Goal: Navigation & Orientation: Find specific page/section

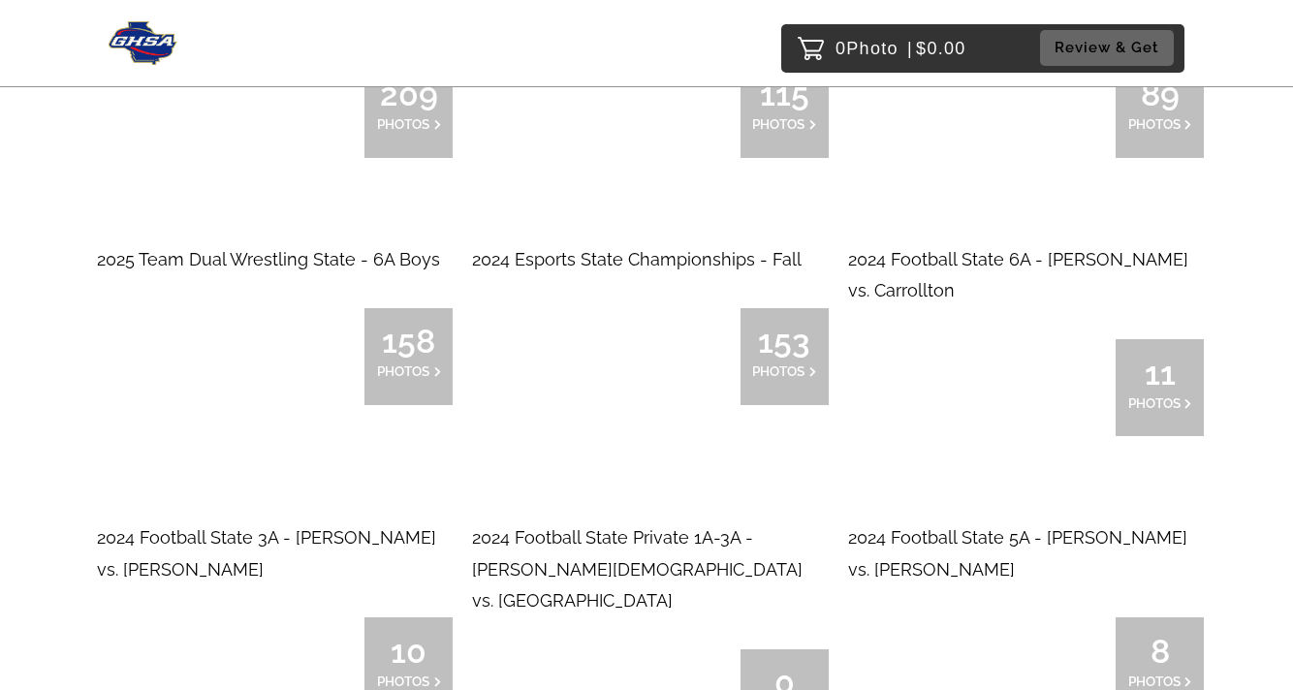
scroll to position [4895, 0]
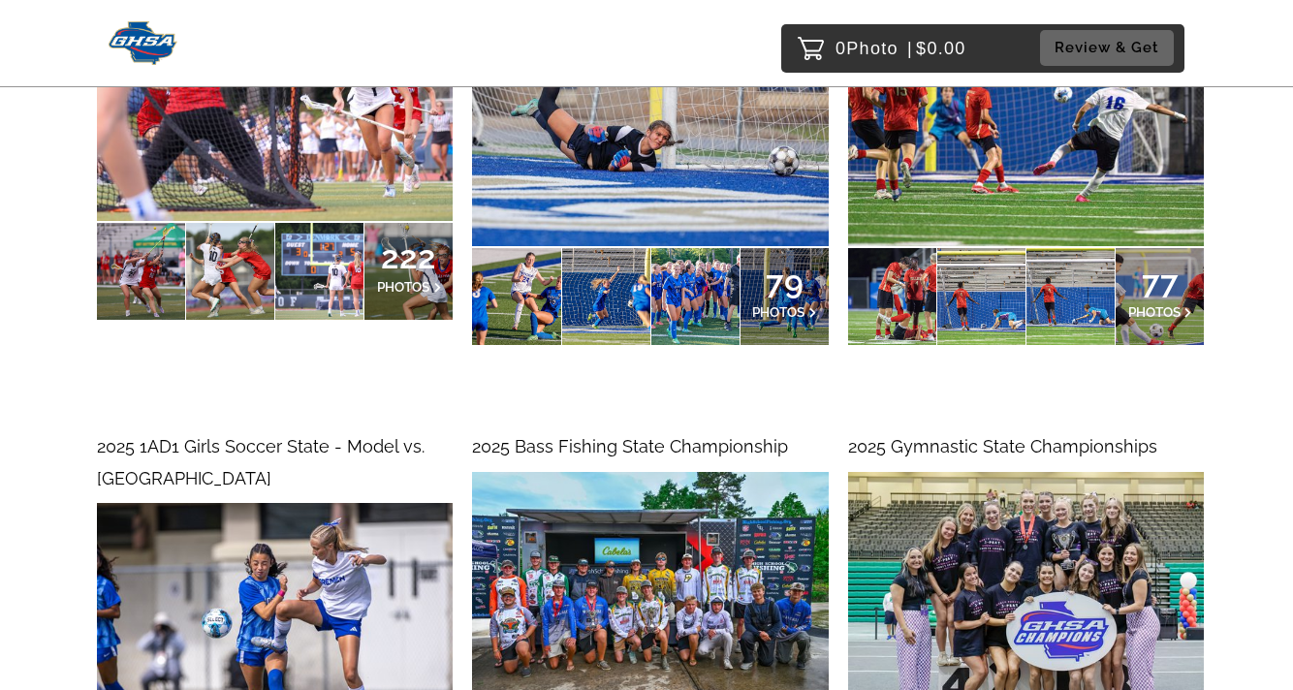
click at [1077, 472] on img at bounding box center [1026, 603] width 356 height 263
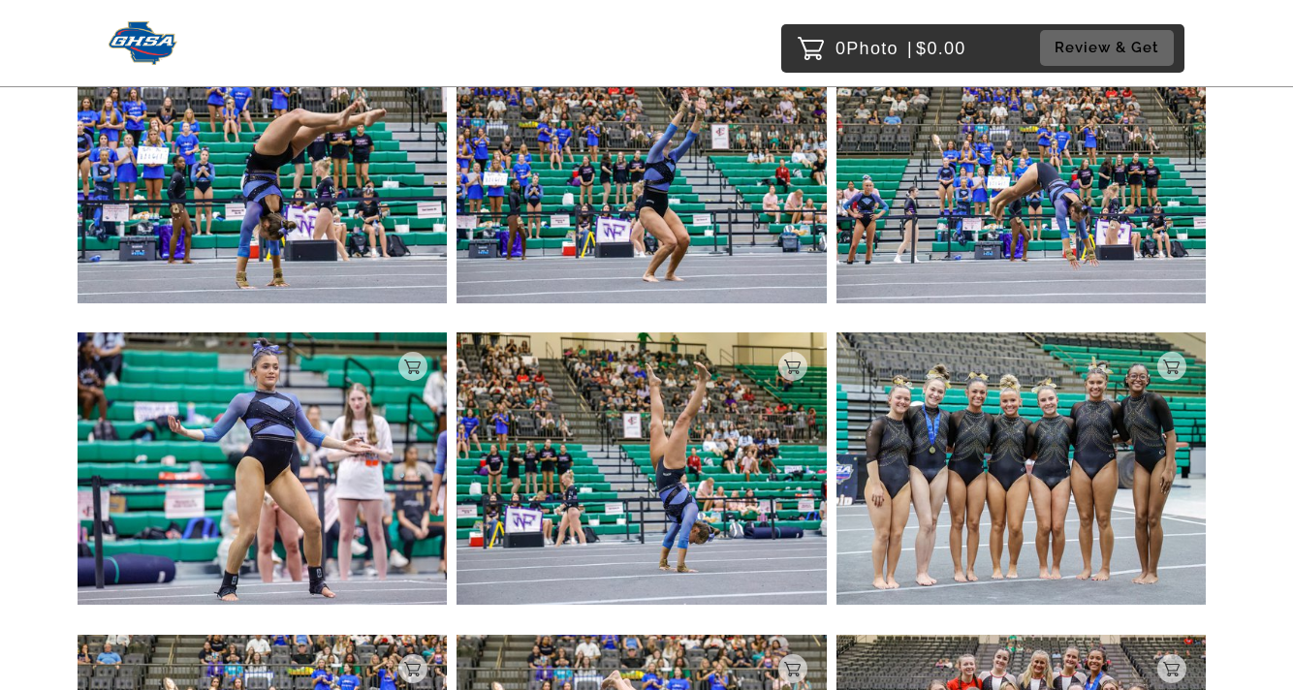
scroll to position [2276, 0]
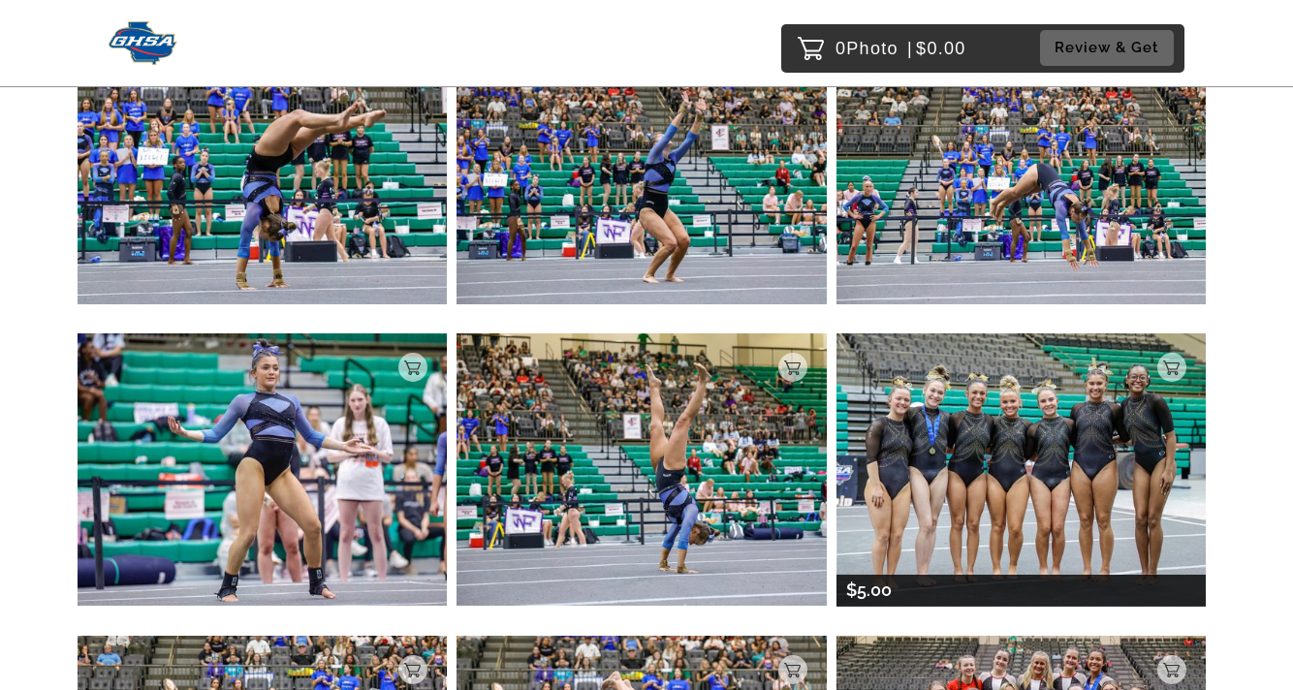
click at [972, 443] on img at bounding box center [1020, 469] width 369 height 272
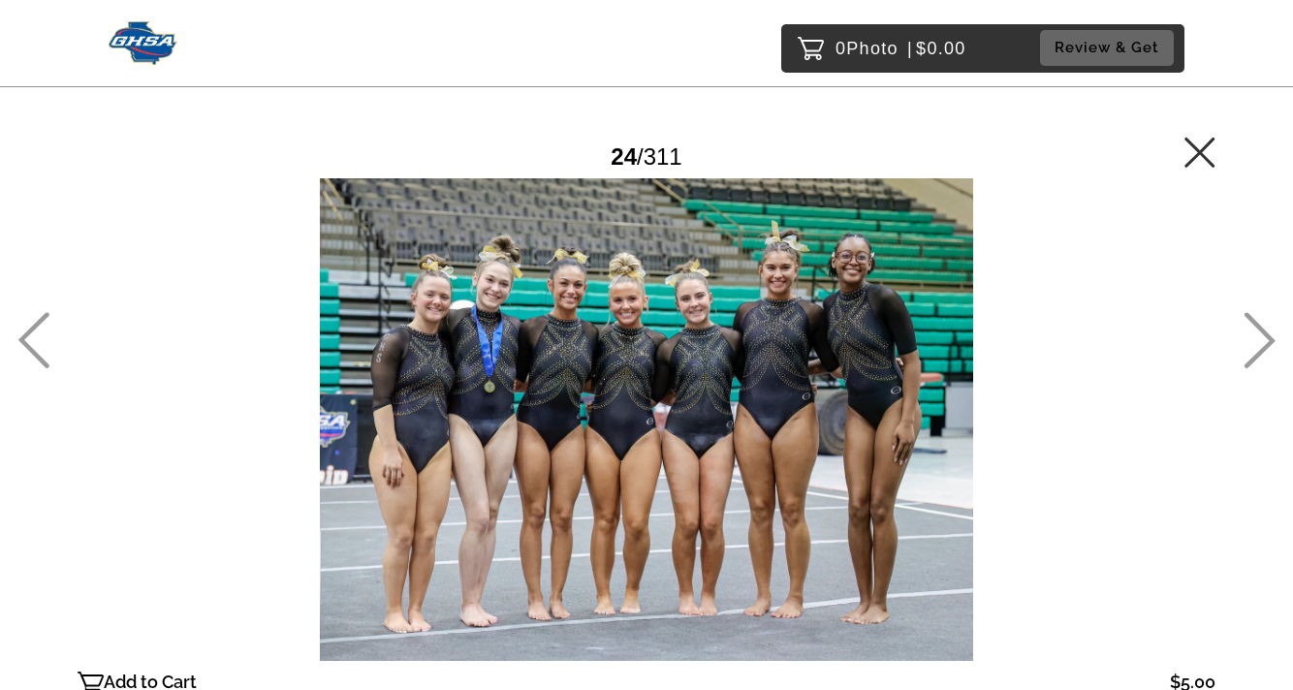
click at [1191, 156] on icon at bounding box center [1199, 152] width 31 height 31
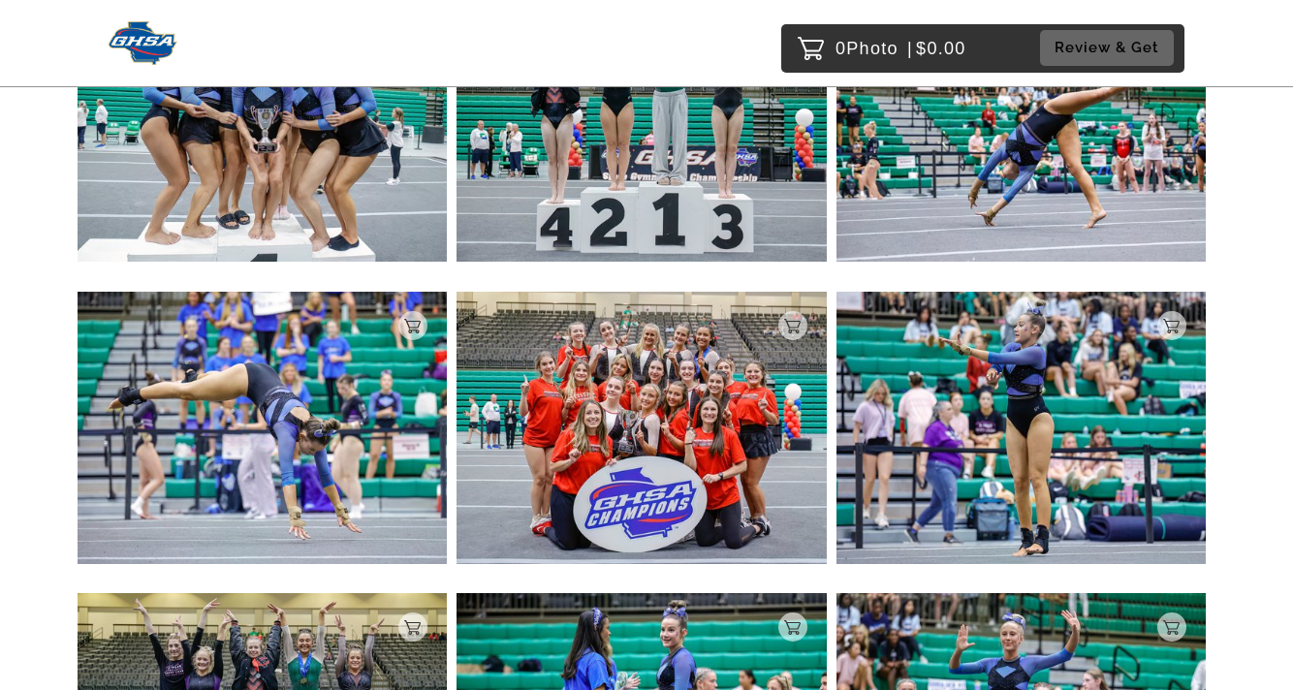
scroll to position [4327, 0]
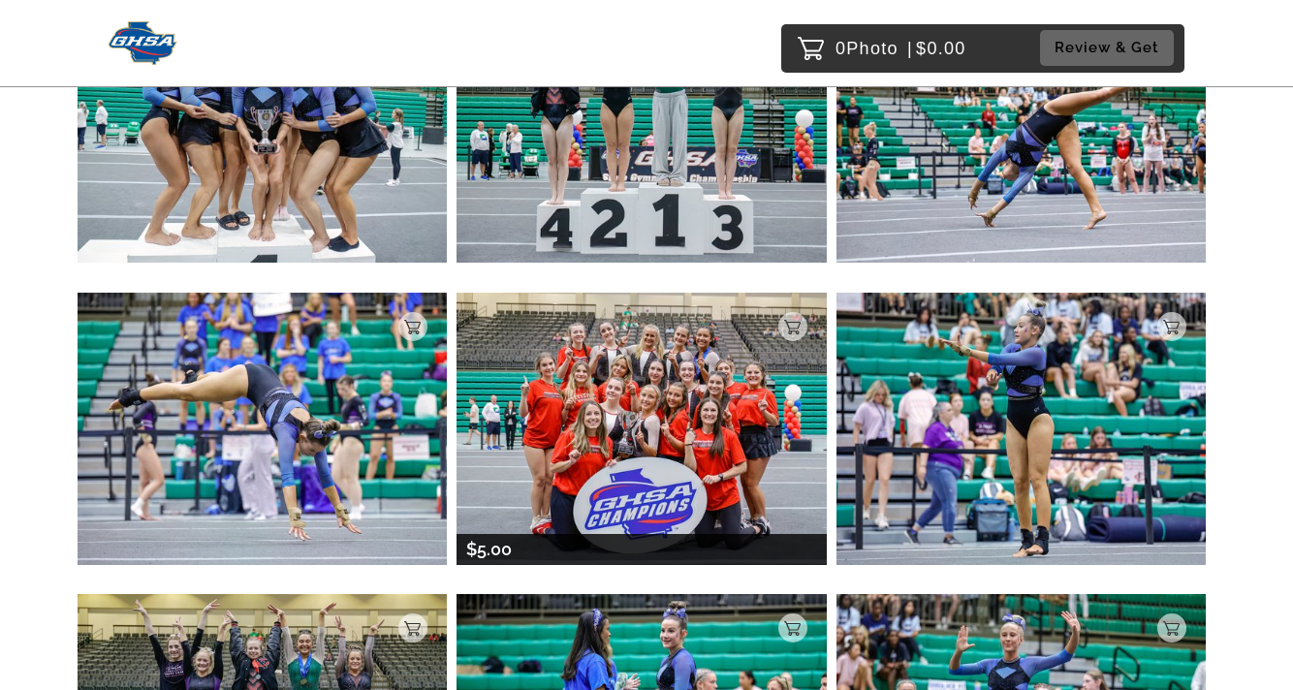
click at [705, 418] on img at bounding box center [641, 429] width 369 height 272
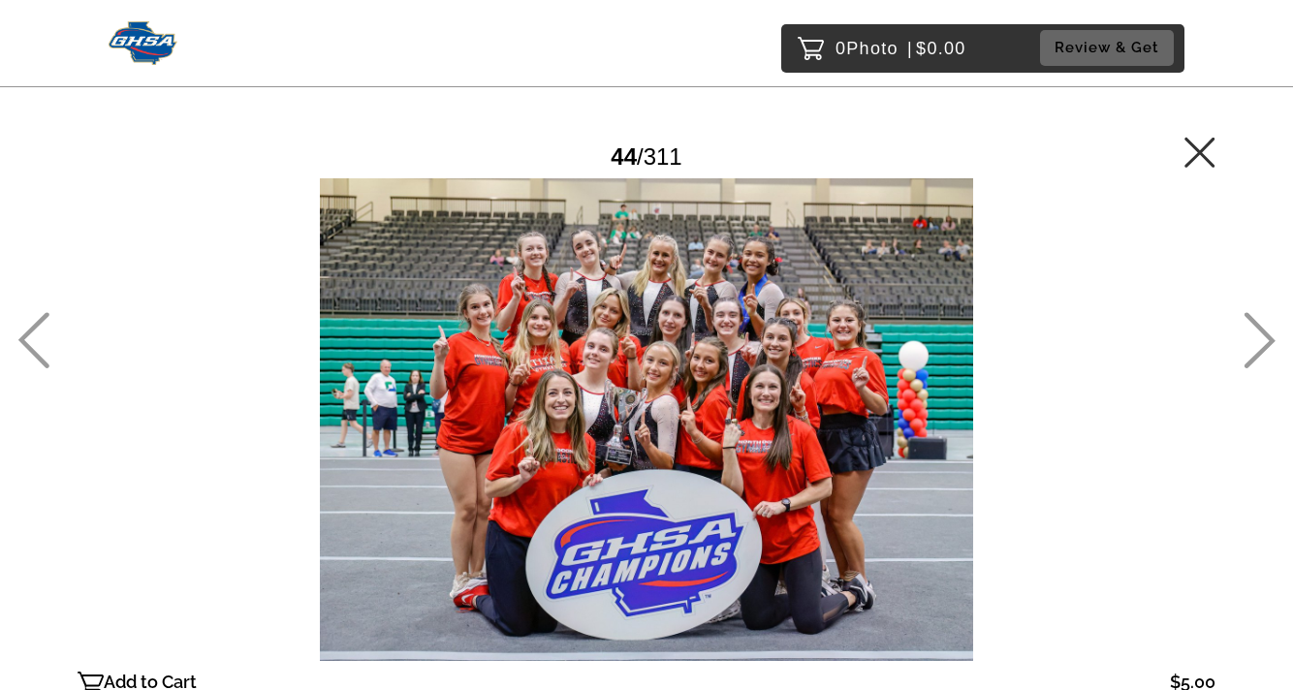
click at [1197, 150] on icon at bounding box center [1199, 152] width 30 height 30
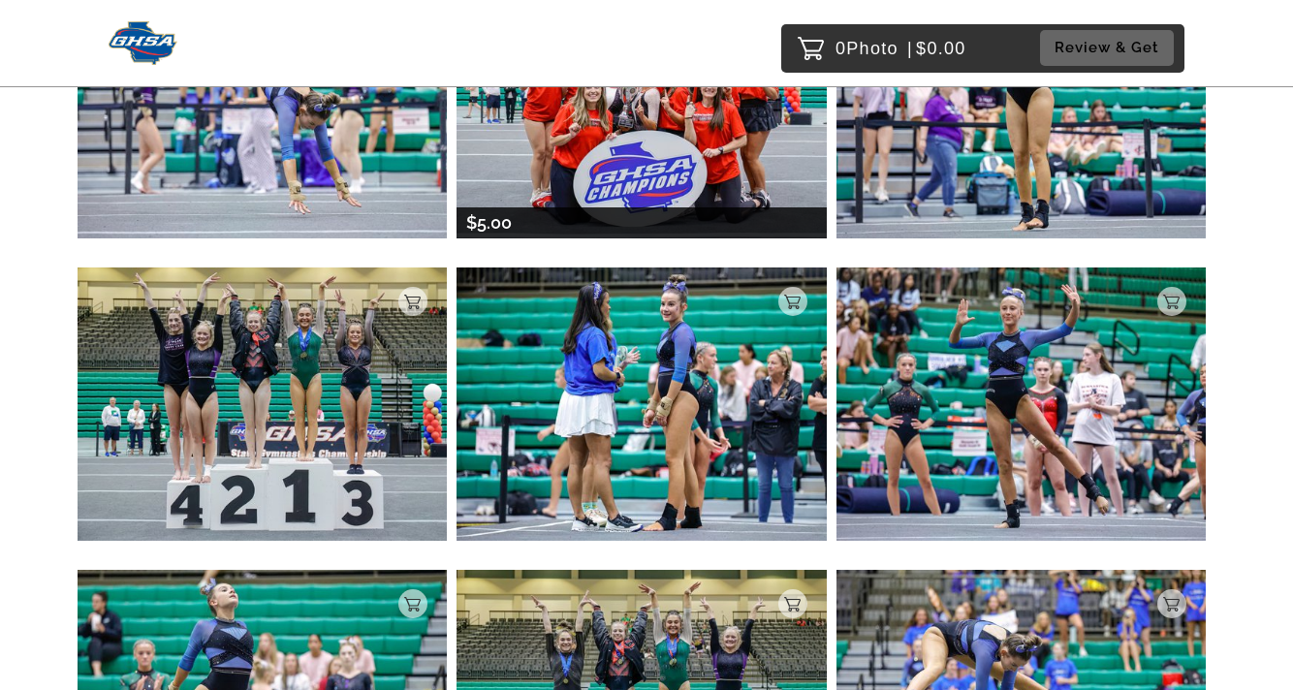
scroll to position [4645, 0]
